Goal: Find specific page/section: Find specific page/section

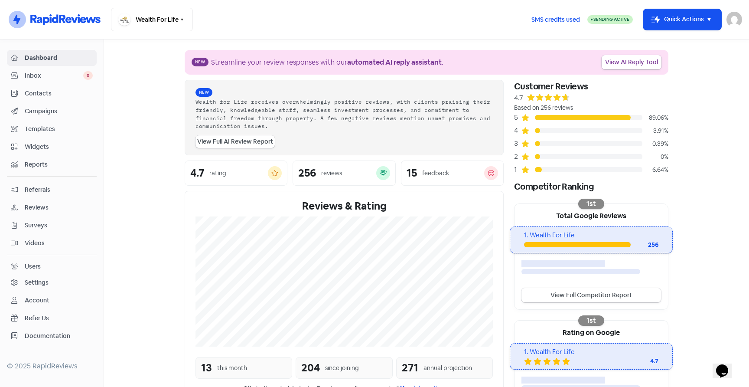
click at [36, 63] on link "Dashboard" at bounding box center [52, 58] width 90 height 16
click at [46, 75] on span "Inbox" at bounding box center [54, 75] width 59 height 9
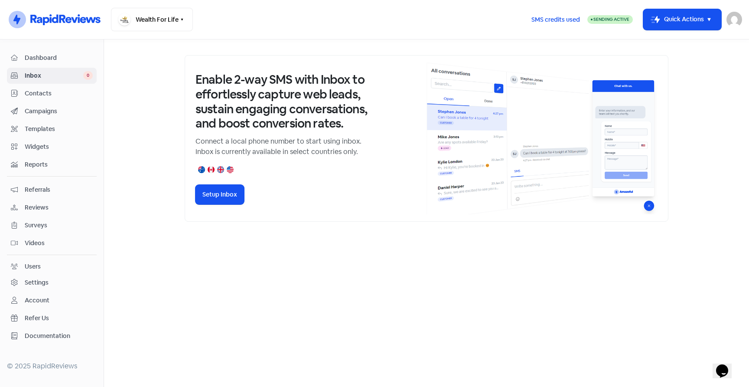
click at [47, 59] on span "Dashboard" at bounding box center [59, 57] width 68 height 9
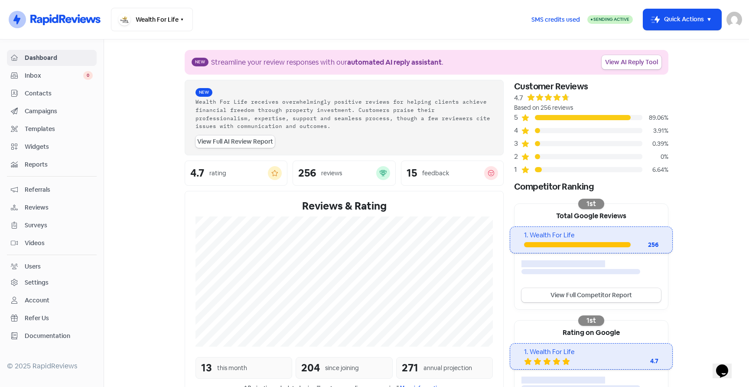
click at [222, 144] on link "View Full AI Review Report" at bounding box center [234, 141] width 79 height 13
select select "12_months"
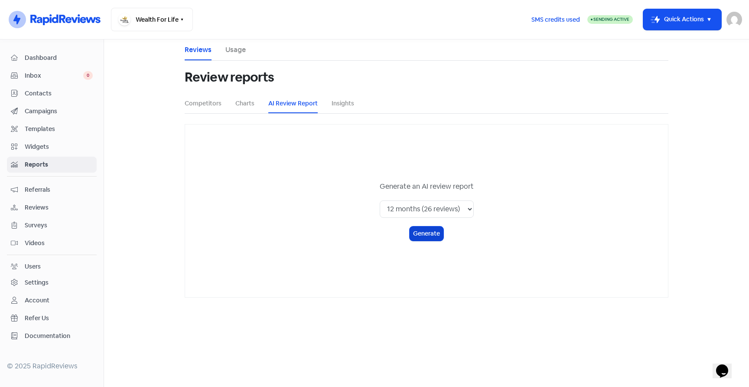
click at [423, 234] on button "Generate" at bounding box center [427, 233] width 34 height 14
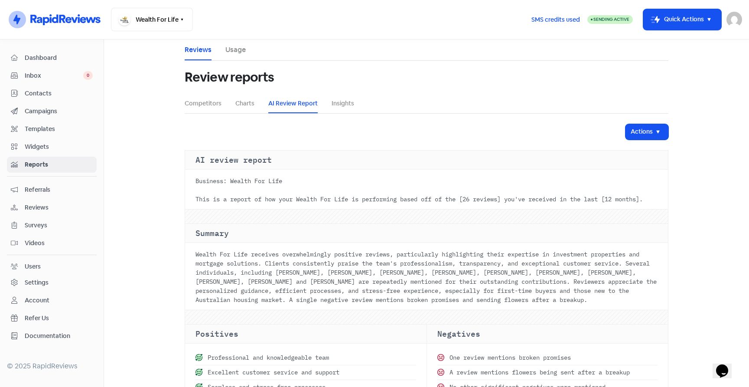
click at [40, 60] on span "Dashboard" at bounding box center [59, 57] width 68 height 9
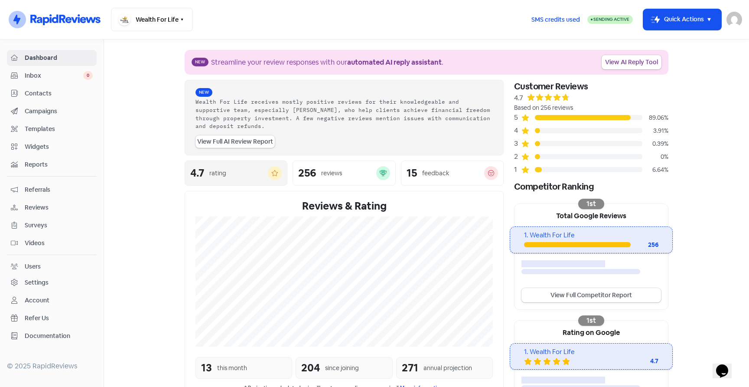
click at [368, 173] on div "reviews" at bounding box center [348, 173] width 55 height 9
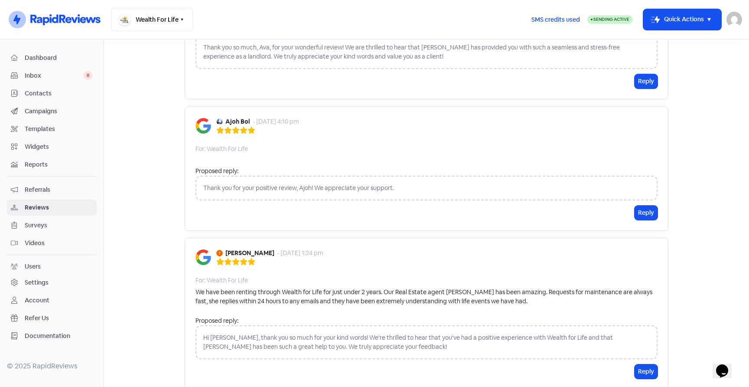
scroll to position [1392, 0]
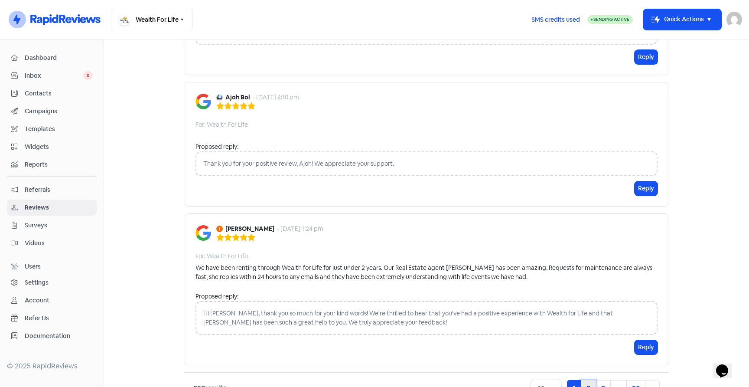
click at [588, 380] on link "2" at bounding box center [588, 388] width 15 height 16
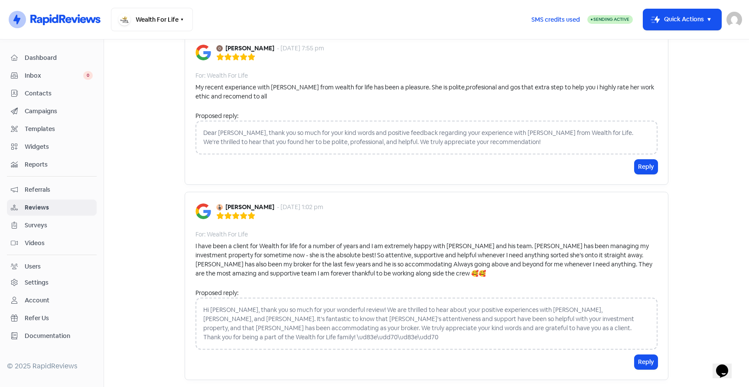
scroll to position [1616, 0]
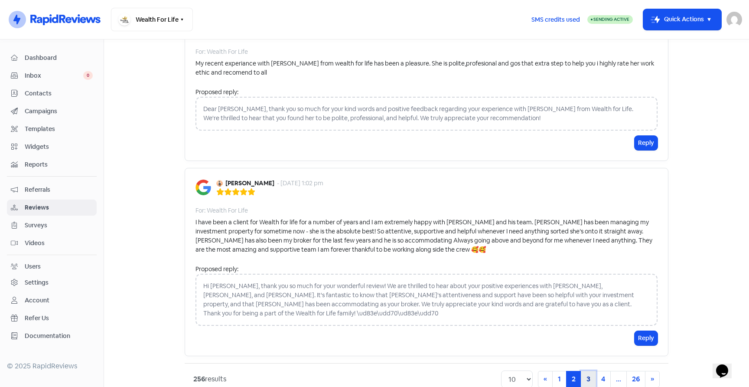
click at [589, 371] on link "3" at bounding box center [588, 379] width 15 height 16
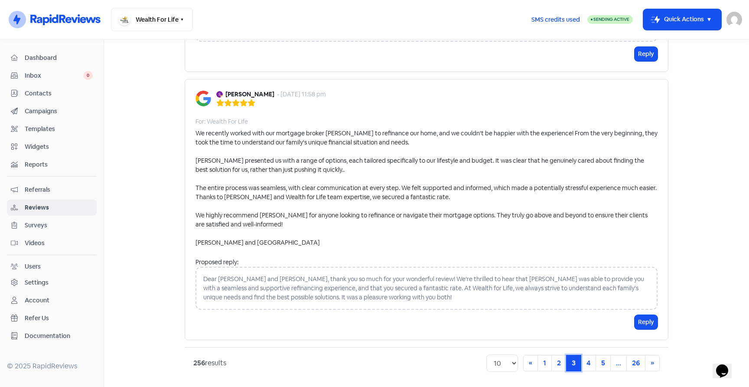
scroll to position [1820, 0]
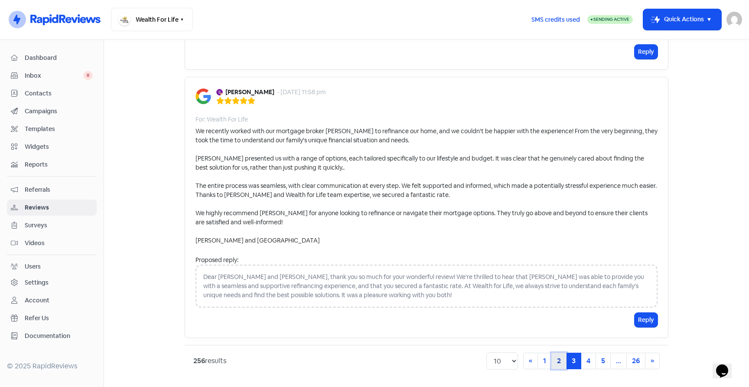
click at [560, 367] on link "2" at bounding box center [558, 360] width 15 height 16
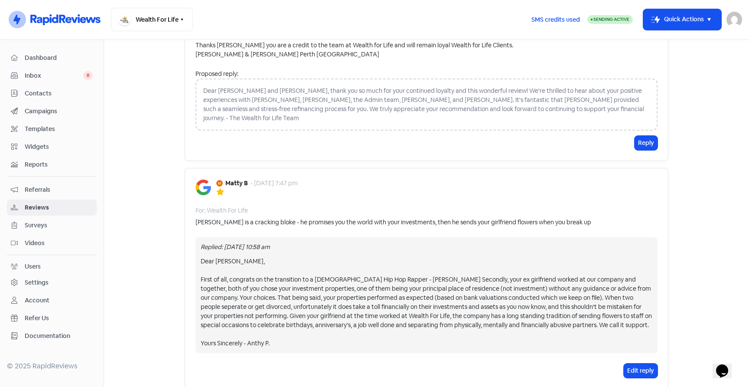
scroll to position [691, 0]
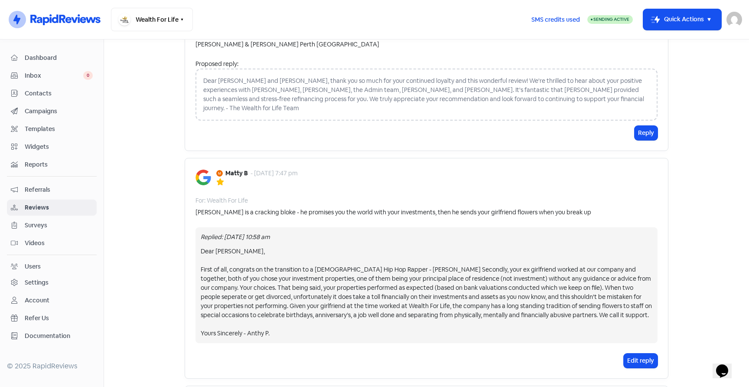
click at [77, 26] on div "Icon For Thunder-circle" at bounding box center [54, 19] width 94 height 21
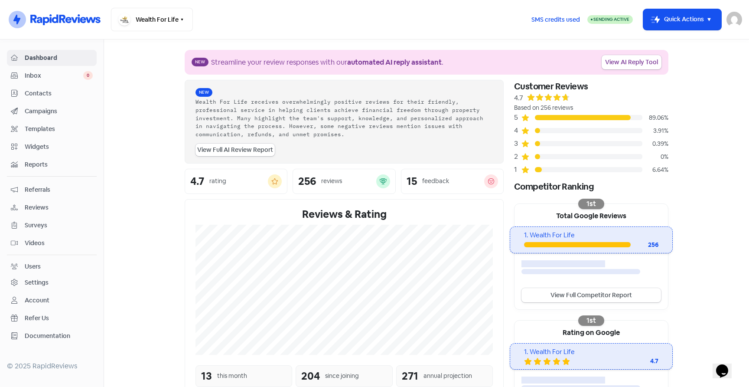
click at [69, 25] on icon at bounding box center [64, 19] width 71 height 13
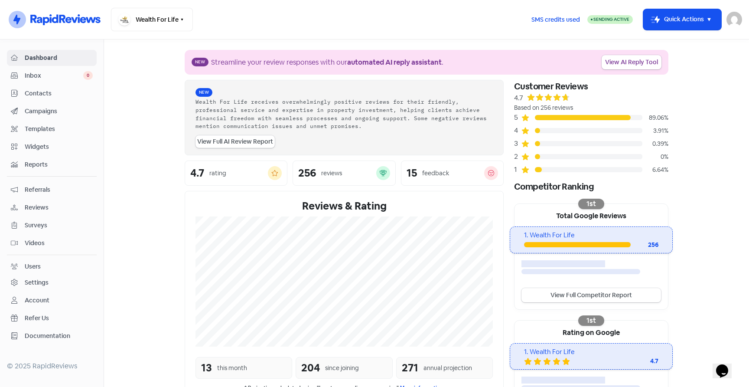
click at [42, 206] on span "Reviews" at bounding box center [59, 207] width 68 height 9
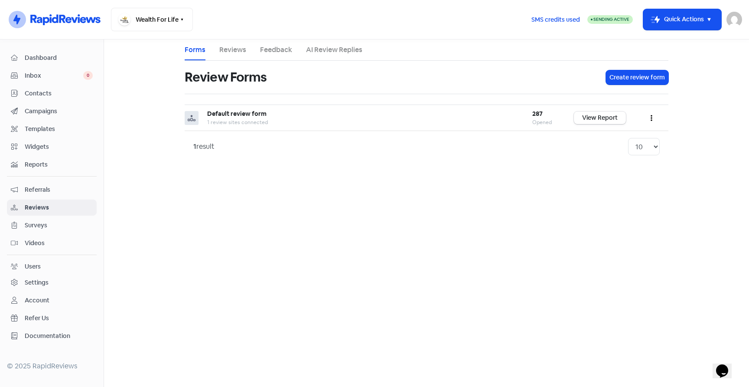
click at [236, 50] on link "Reviews" at bounding box center [232, 50] width 27 height 10
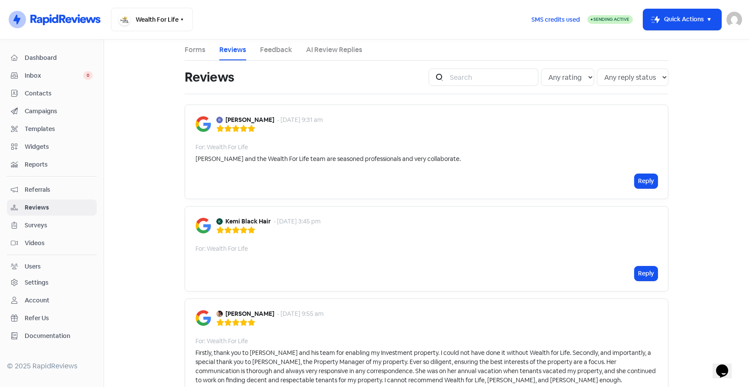
click at [41, 209] on span "Reviews" at bounding box center [59, 207] width 68 height 9
